Goal: Information Seeking & Learning: Learn about a topic

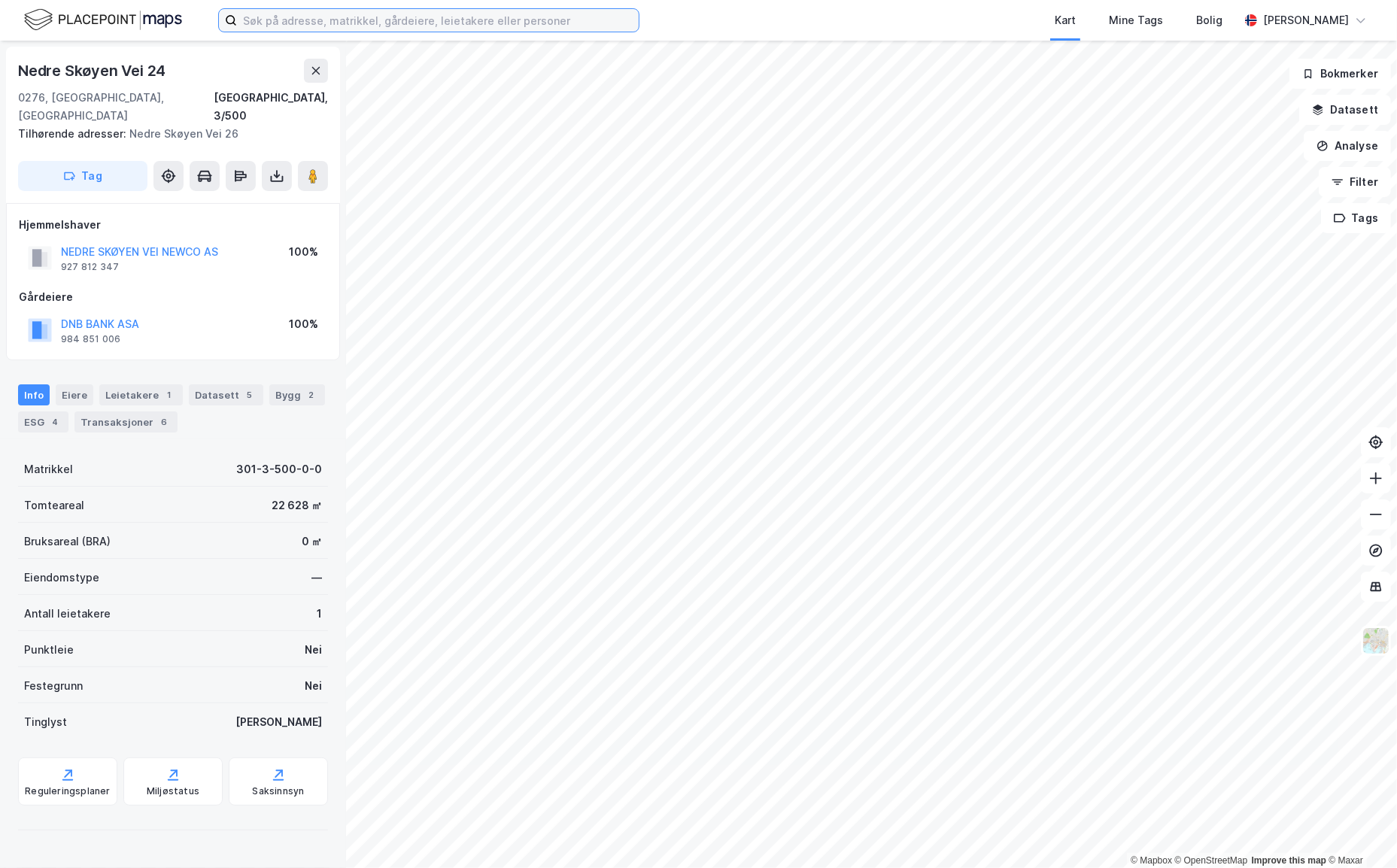
click at [435, 11] on input at bounding box center [438, 20] width 402 height 23
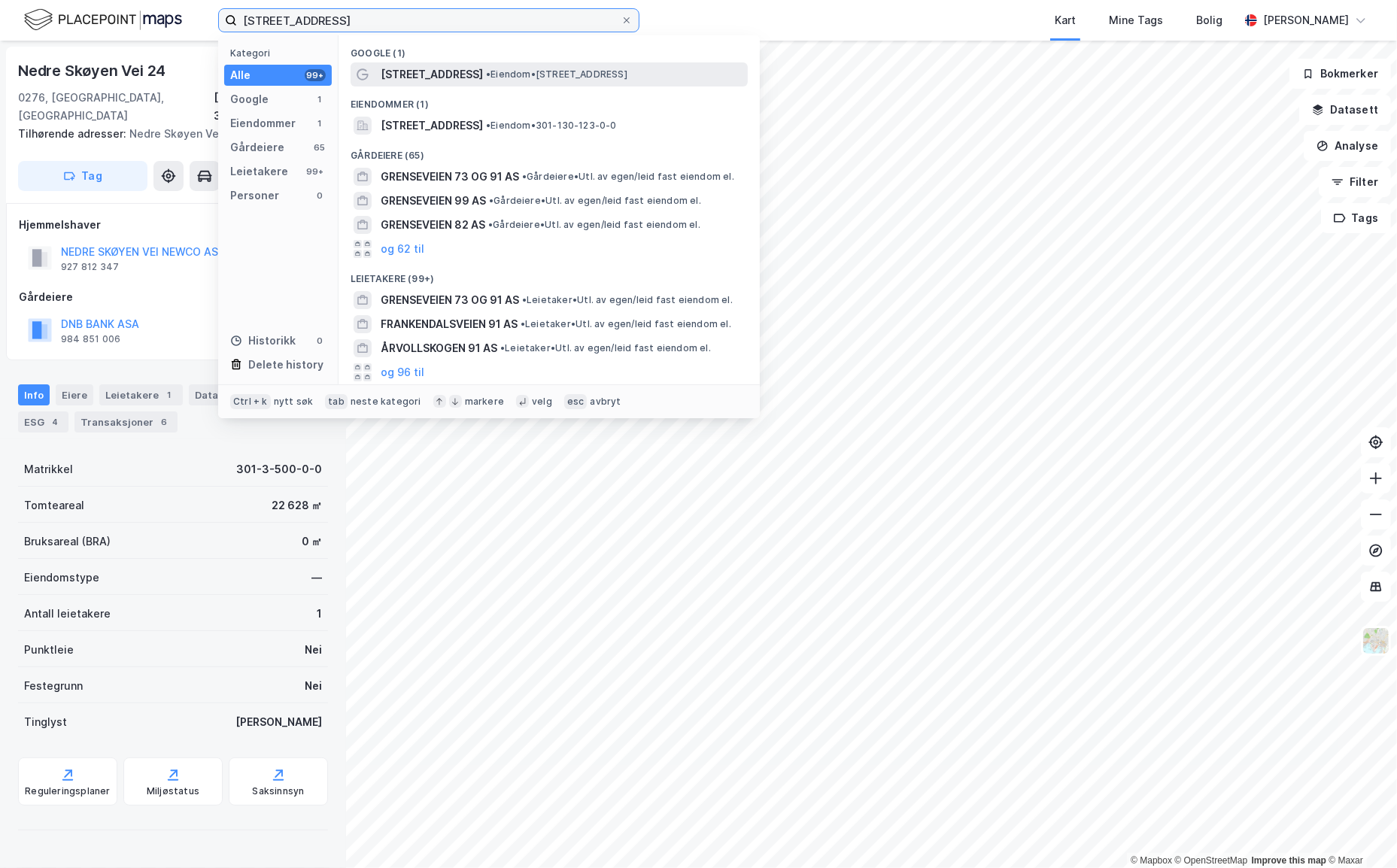
type input "[STREET_ADDRESS]"
click at [397, 67] on span "[STREET_ADDRESS]" at bounding box center [432, 74] width 102 height 18
